Goal: Obtain resource: Download file/media

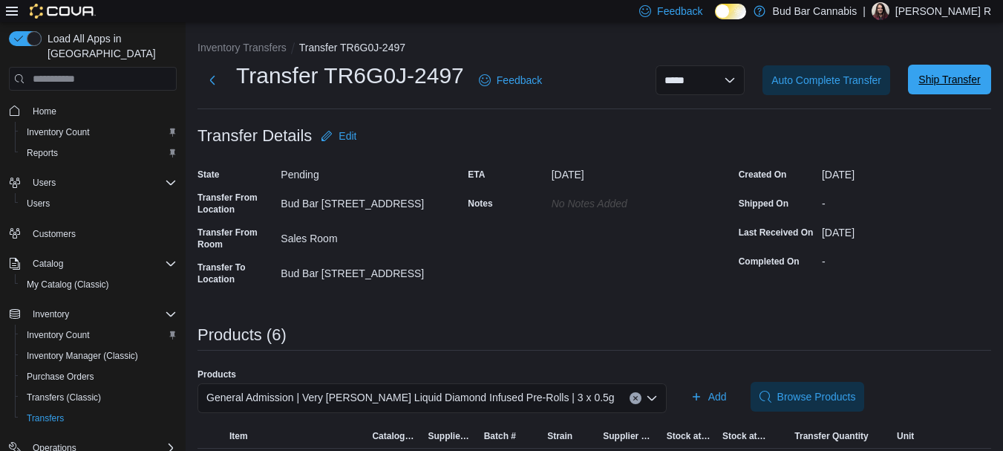
click at [951, 85] on span "Ship Transfer" at bounding box center [949, 79] width 62 height 15
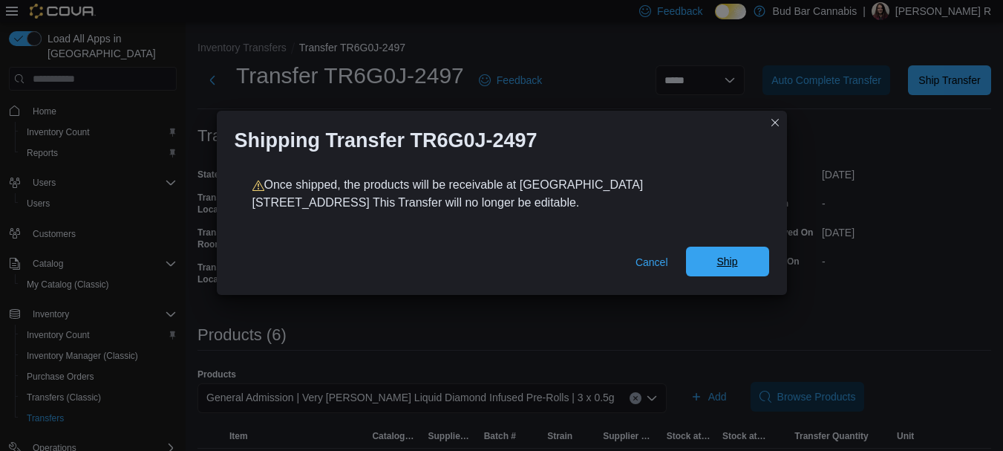
click at [747, 258] on span "Ship" at bounding box center [727, 261] width 65 height 30
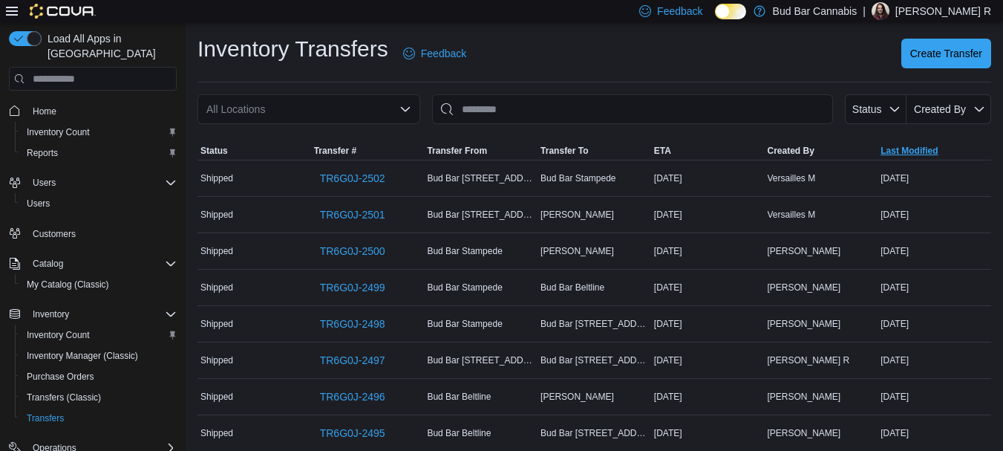
click at [939, 143] on span "Last Modified" at bounding box center [934, 151] width 114 height 18
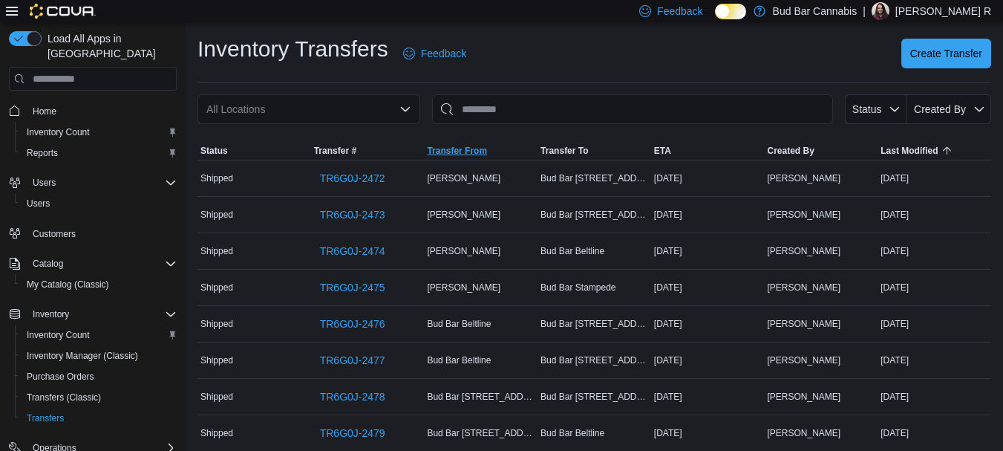
click at [490, 155] on span "Transfer From" at bounding box center [481, 151] width 114 height 18
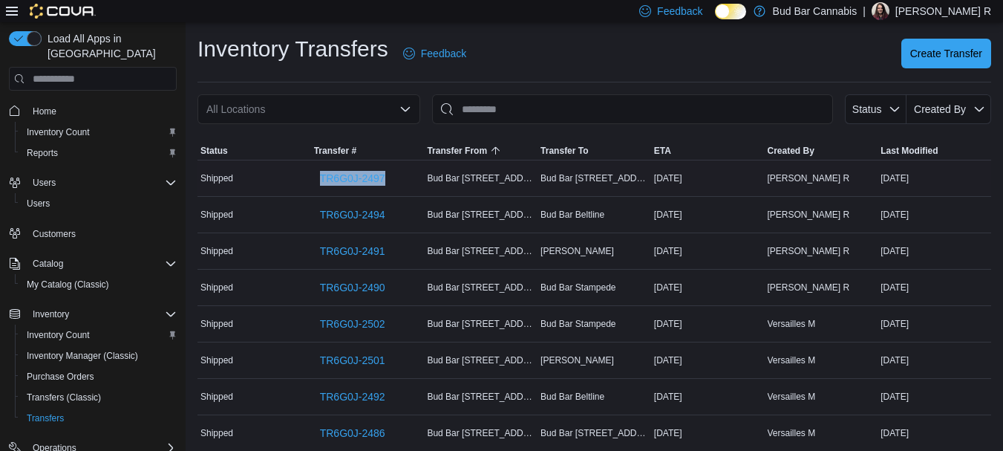
drag, startPoint x: 393, startPoint y: 178, endPoint x: 307, endPoint y: 181, distance: 85.4
click at [307, 181] on tr "Status Shipped Transfer # TR6G0J-2497 Transfer From Bud Bar 10 ST NW Transfer T…" at bounding box center [593, 178] width 793 height 36
copy tr "Transfer # TR6G0J-2497"
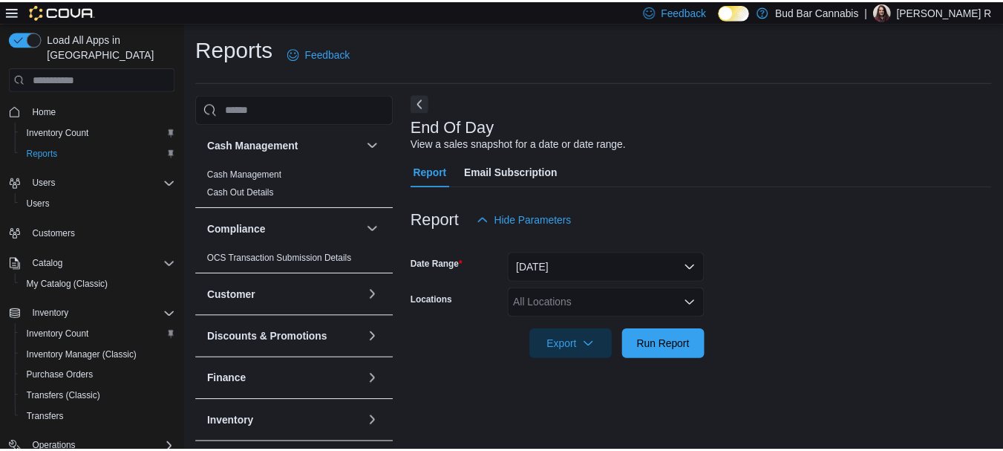
scroll to position [24, 0]
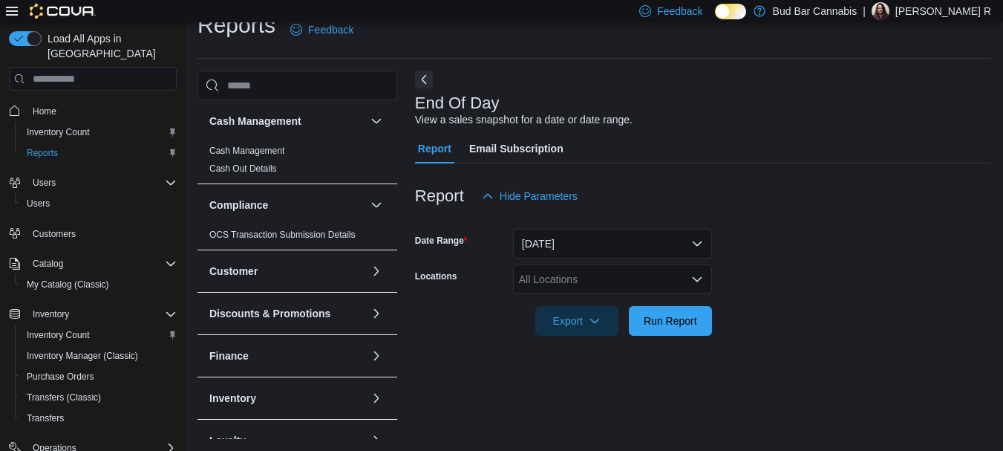
click at [577, 269] on div "All Locations" at bounding box center [612, 279] width 199 height 30
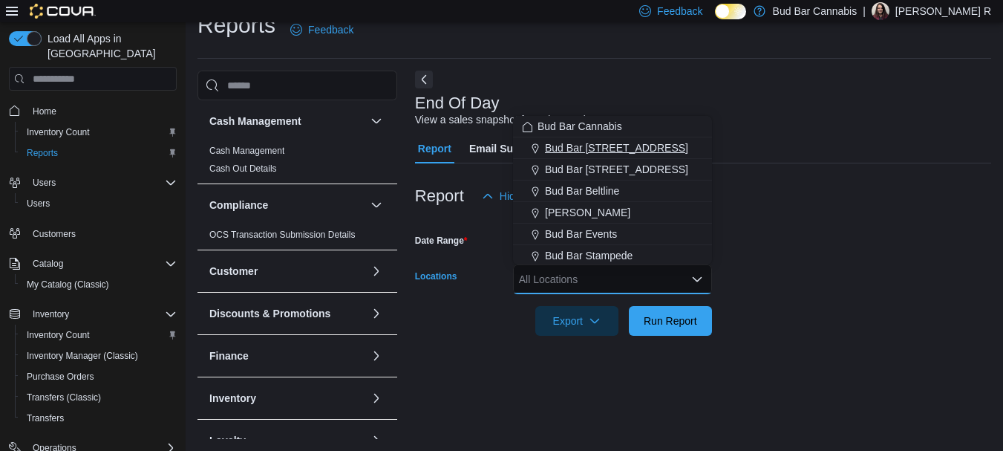
click at [603, 153] on span "Bud Bar [STREET_ADDRESS]" at bounding box center [616, 147] width 143 height 15
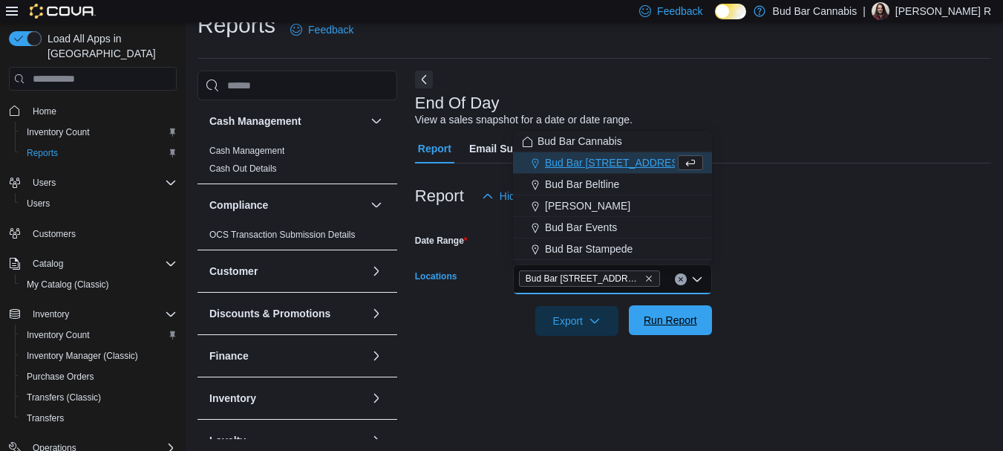
click at [681, 321] on span "Run Report" at bounding box center [669, 319] width 53 height 15
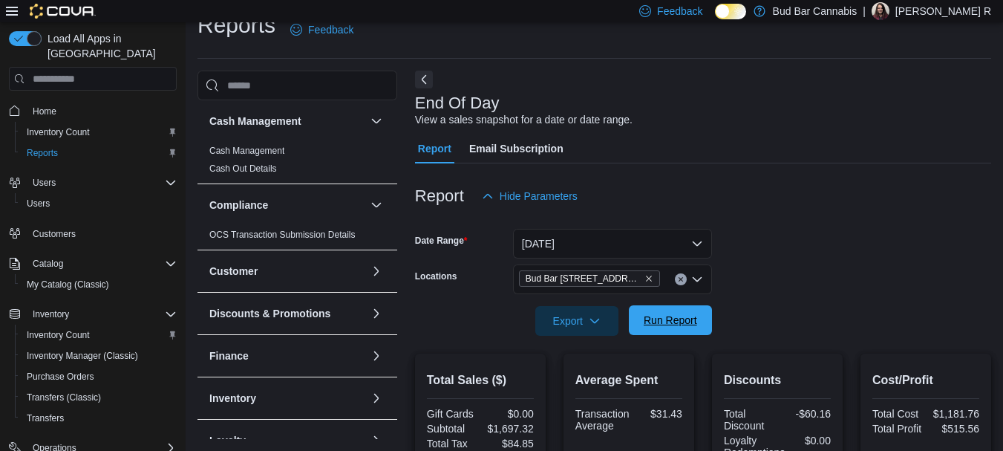
click at [690, 321] on span "Run Report" at bounding box center [669, 319] width 53 height 15
click at [560, 318] on span "Export" at bounding box center [576, 320] width 65 height 30
click at [595, 376] on span "Export to Pdf" at bounding box center [579, 380] width 67 height 12
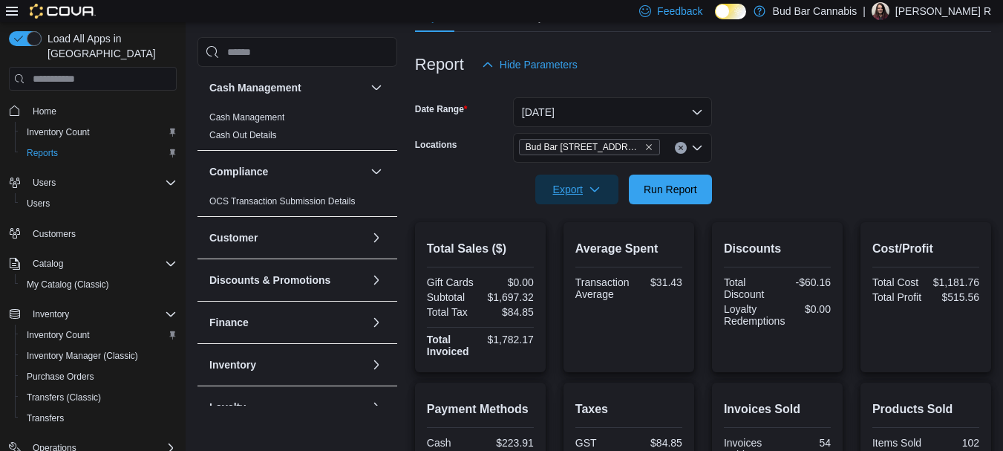
scroll to position [321, 0]
